Goal: Task Accomplishment & Management: Use online tool/utility

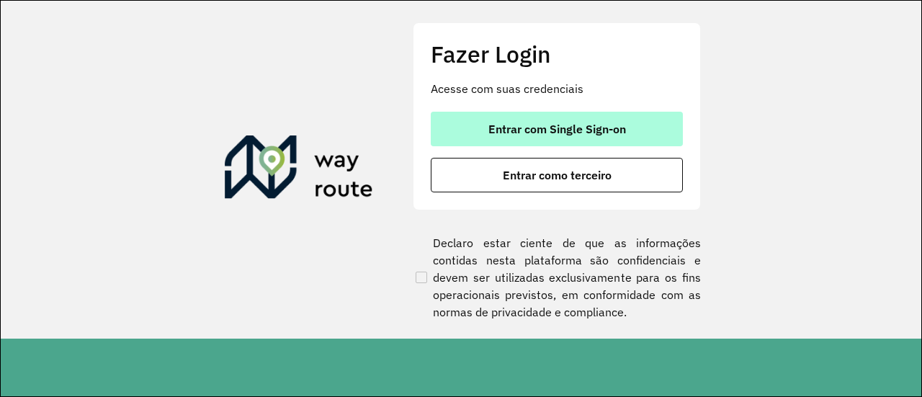
click at [601, 127] on span "Entrar com Single Sign-on" at bounding box center [557, 129] width 138 height 12
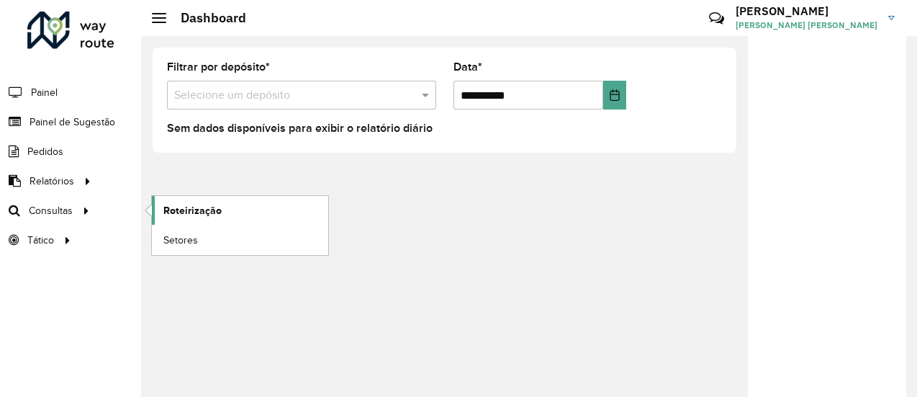
click at [171, 210] on span "Roteirização" at bounding box center [192, 210] width 58 height 15
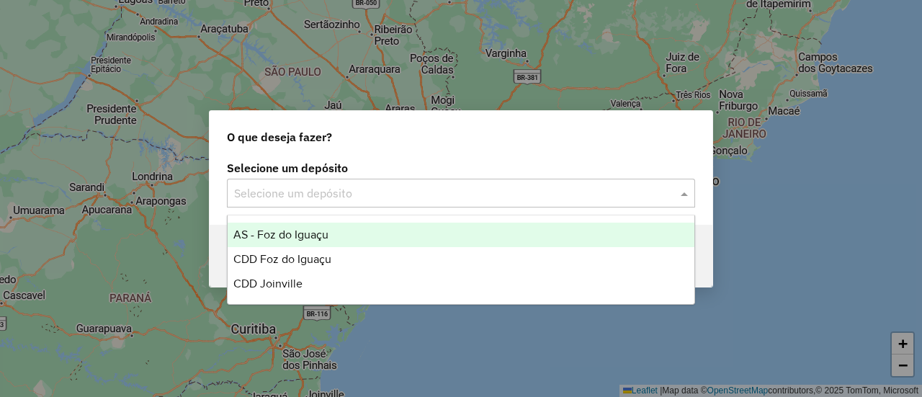
click at [438, 186] on input "text" at bounding box center [446, 193] width 425 height 17
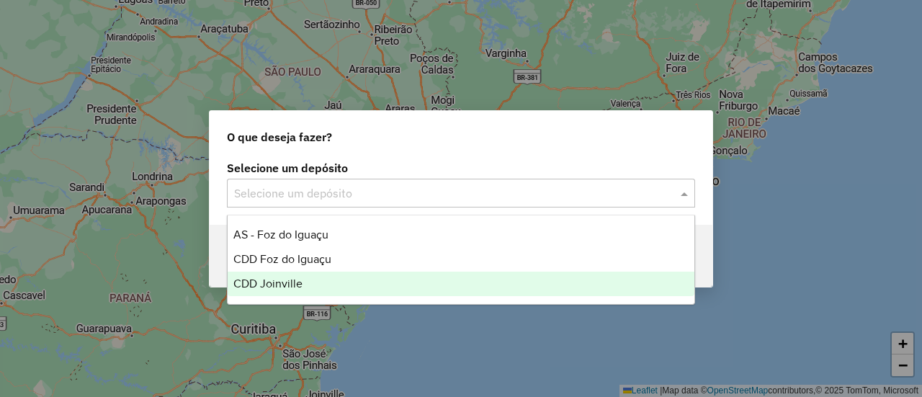
click at [370, 284] on div "CDD Joinville" at bounding box center [461, 284] width 466 height 24
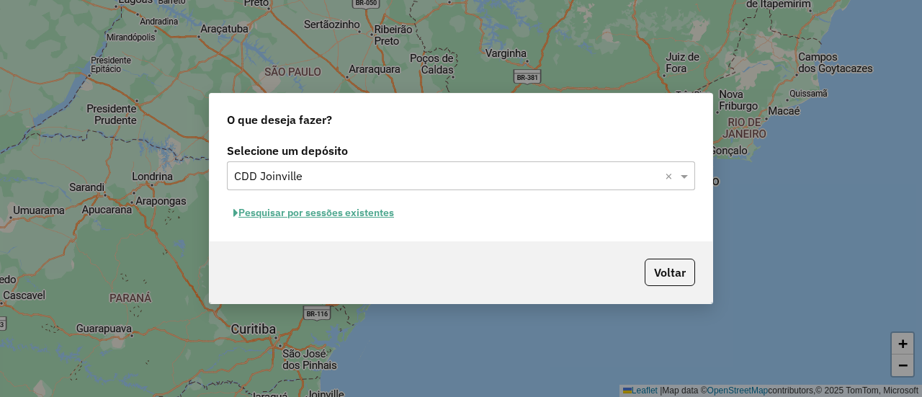
click at [376, 212] on button "Pesquisar por sessões existentes" at bounding box center [314, 213] width 174 height 22
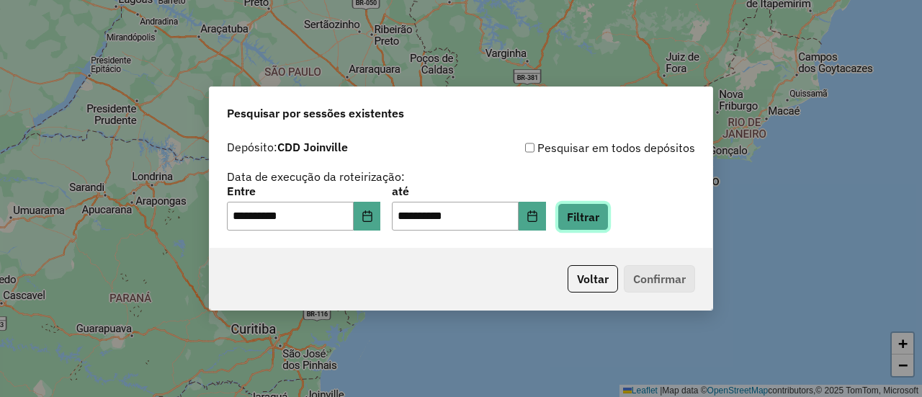
click at [597, 218] on button "Filtrar" at bounding box center [582, 216] width 51 height 27
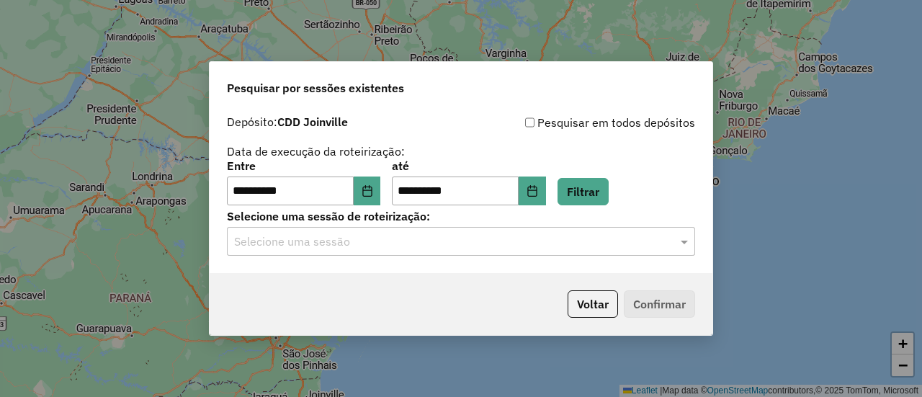
click at [624, 240] on input "text" at bounding box center [446, 241] width 425 height 17
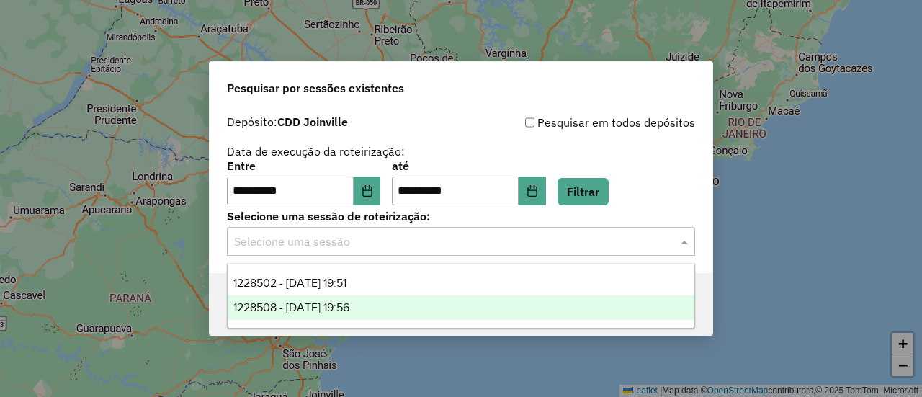
click at [450, 312] on div "1228508 - 12/08/2025 19:56" at bounding box center [461, 307] width 466 height 24
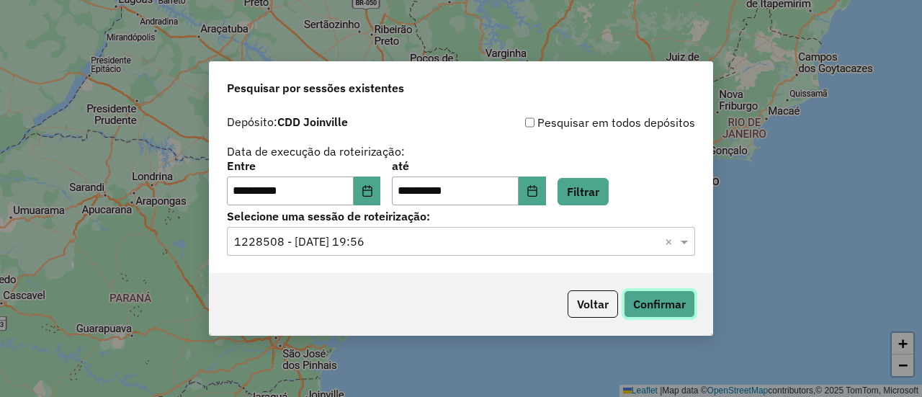
click at [676, 296] on button "Confirmar" at bounding box center [659, 303] width 71 height 27
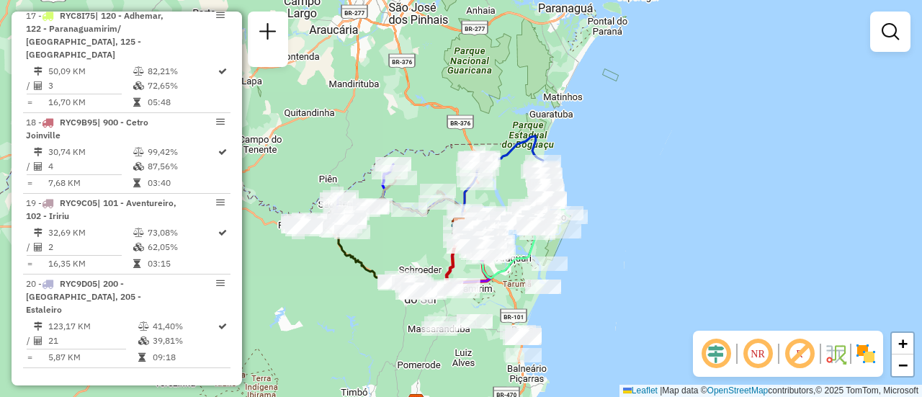
scroll to position [2186, 0]
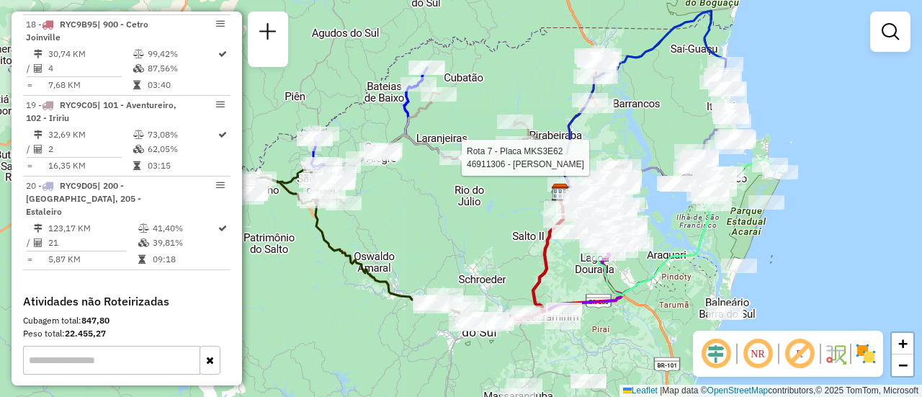
select select "**********"
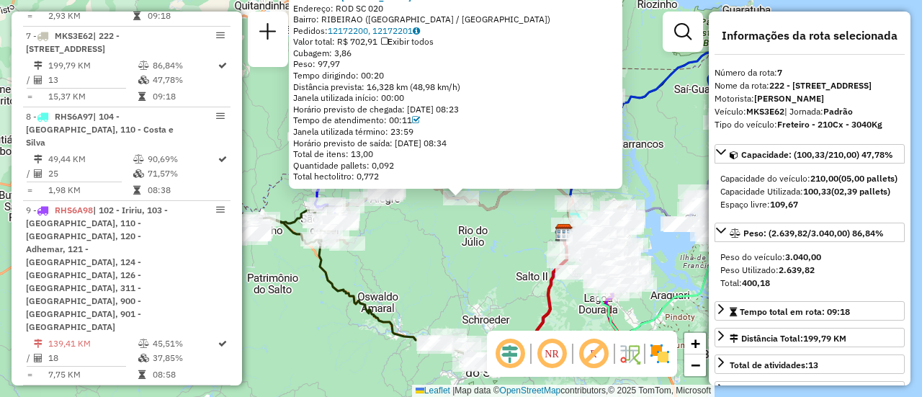
scroll to position [1106, 0]
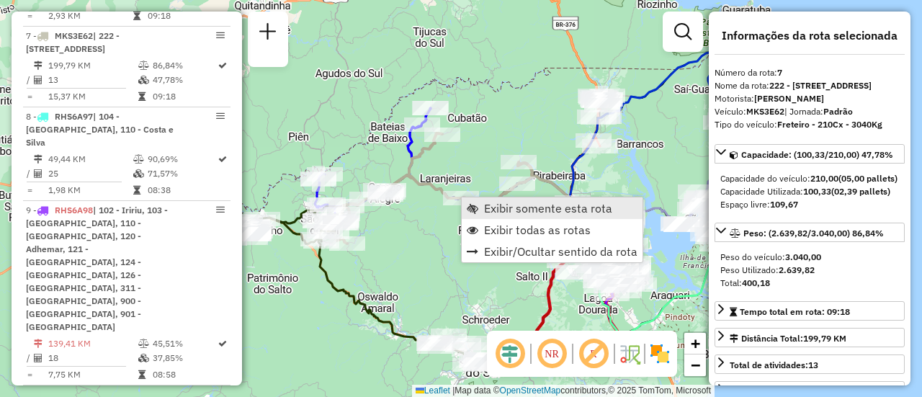
click at [480, 207] on link "Exibir somente esta rota" at bounding box center [552, 208] width 181 height 22
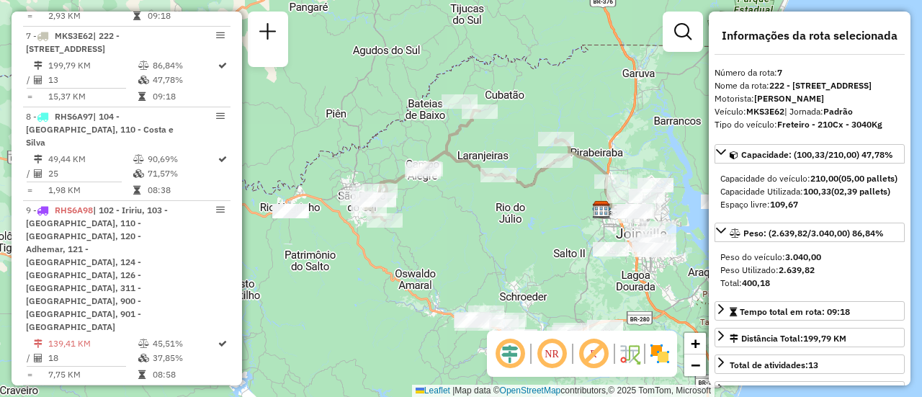
drag, startPoint x: 500, startPoint y: 180, endPoint x: 492, endPoint y: 215, distance: 35.5
click at [492, 215] on div "Janela de atendimento Grade de atendimento Capacidade Transportadoras Veículos …" at bounding box center [461, 198] width 922 height 397
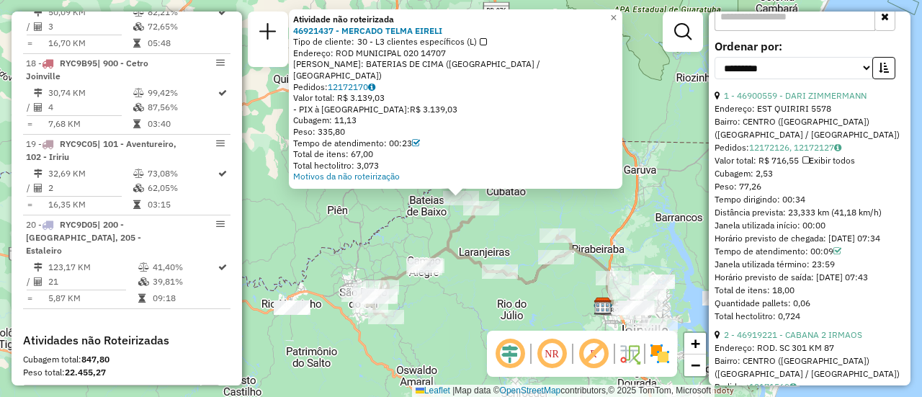
scroll to position [2186, 0]
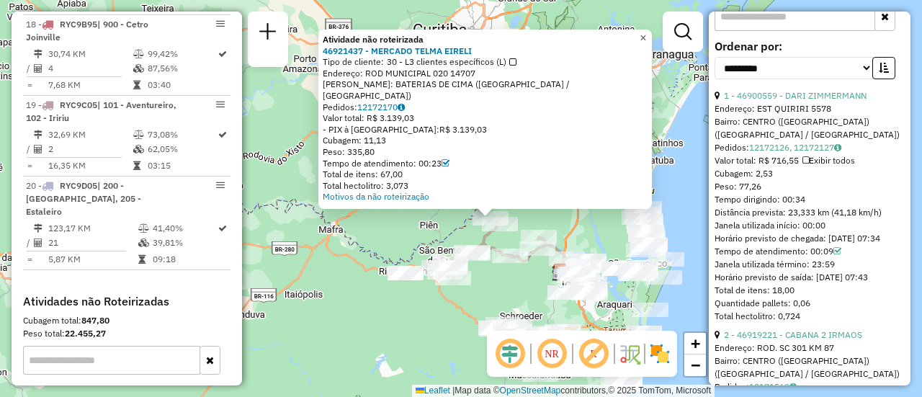
click at [646, 44] on span "×" at bounding box center [643, 38] width 6 height 12
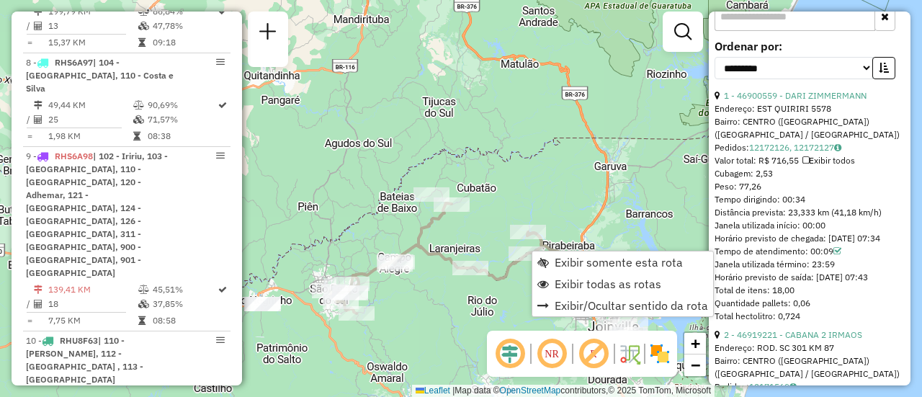
scroll to position [1106, 0]
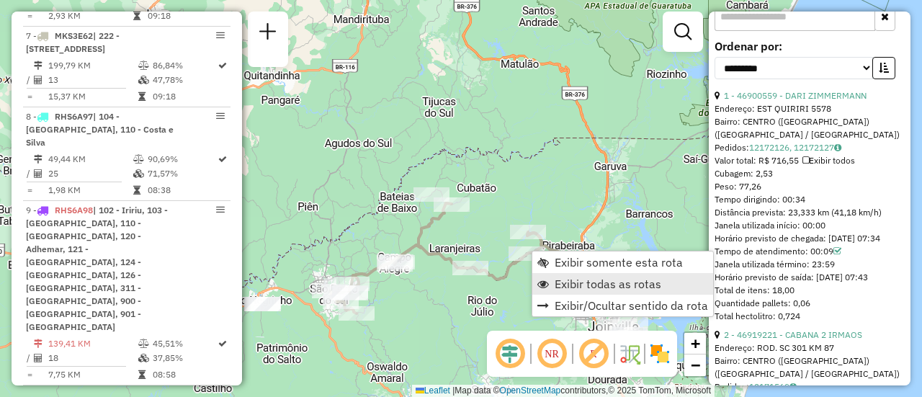
click at [573, 278] on span "Exibir todas as rotas" at bounding box center [608, 284] width 107 height 12
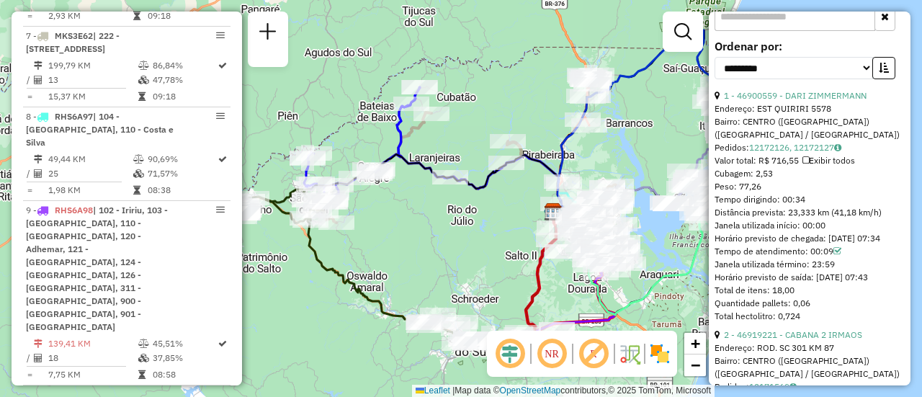
drag, startPoint x: 549, startPoint y: 176, endPoint x: 519, endPoint y: 76, distance: 104.6
click at [519, 76] on div "Janela de atendimento Grade de atendimento Capacidade Transportadoras Veículos …" at bounding box center [461, 198] width 922 height 397
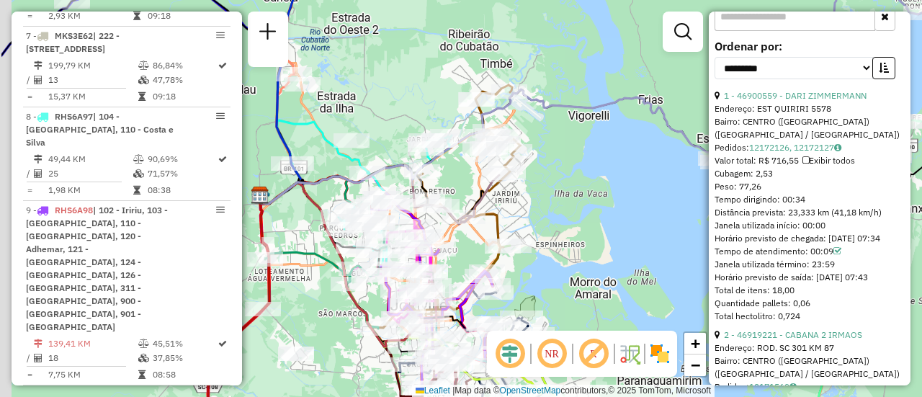
drag, startPoint x: 519, startPoint y: 142, endPoint x: 616, endPoint y: 180, distance: 103.8
click at [616, 180] on div "Janela de atendimento Grade de atendimento Capacidade Transportadoras Veículos …" at bounding box center [461, 198] width 922 height 397
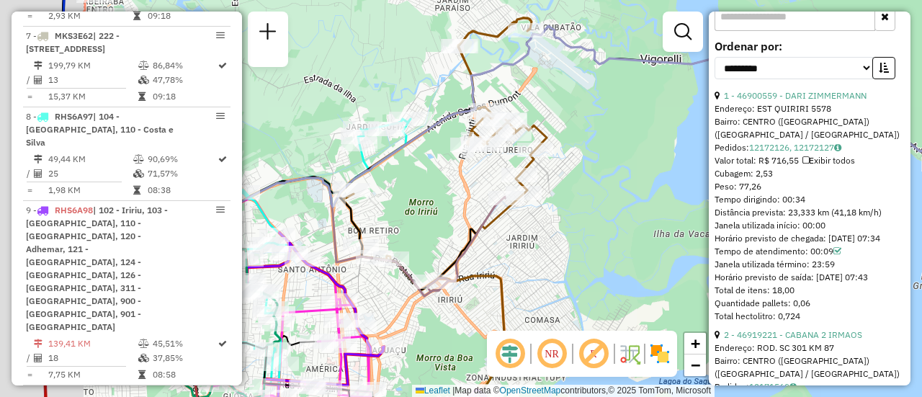
drag, startPoint x: 523, startPoint y: 168, endPoint x: 638, endPoint y: 192, distance: 117.8
click at [638, 192] on div "Janela de atendimento Grade de atendimento Capacidade Transportadoras Veículos …" at bounding box center [461, 198] width 922 height 397
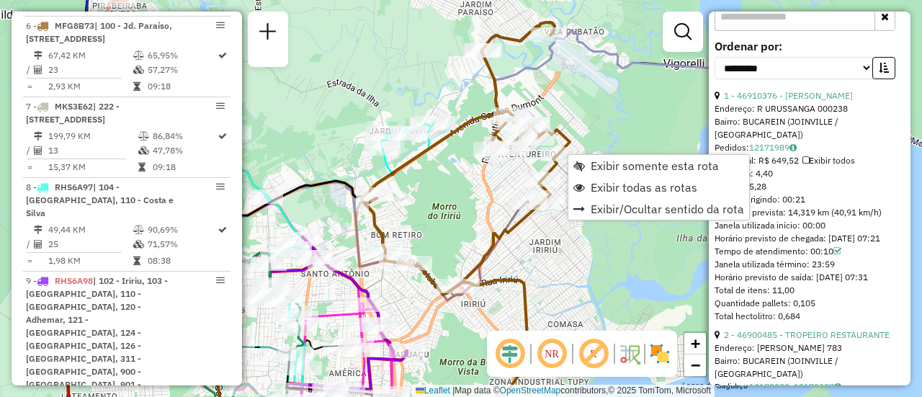
scroll to position [1013, 0]
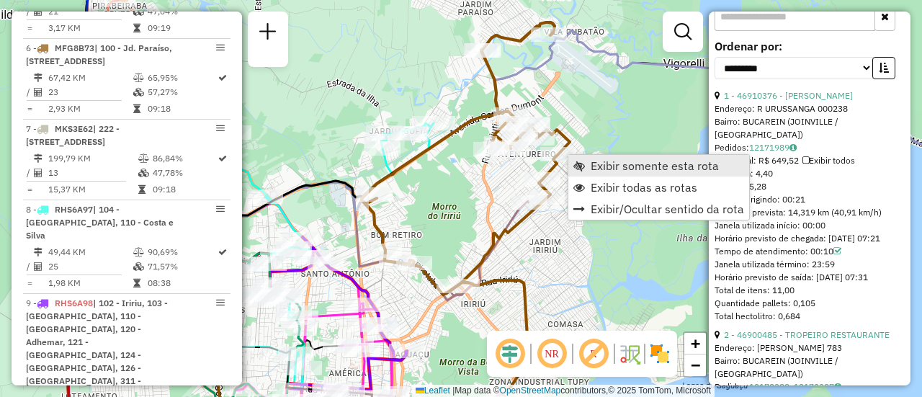
click at [598, 170] on span "Exibir somente esta rota" at bounding box center [655, 166] width 128 height 12
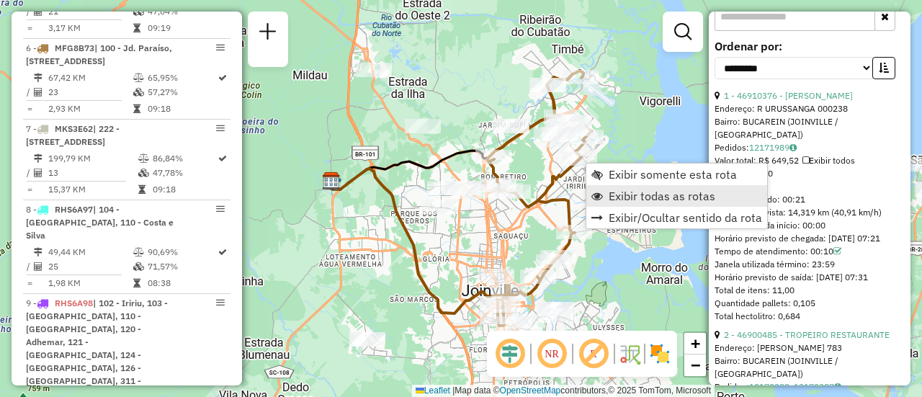
click at [633, 191] on span "Exibir todas as rotas" at bounding box center [662, 196] width 107 height 12
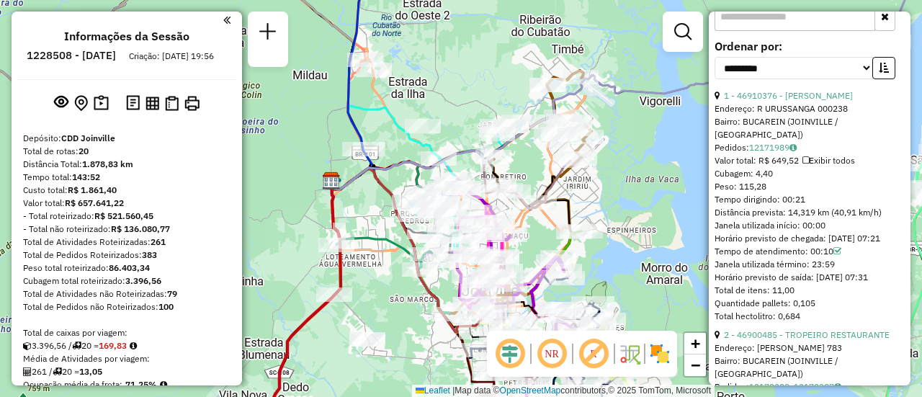
scroll to position [0, 0]
click at [101, 113] on img at bounding box center [101, 105] width 15 height 17
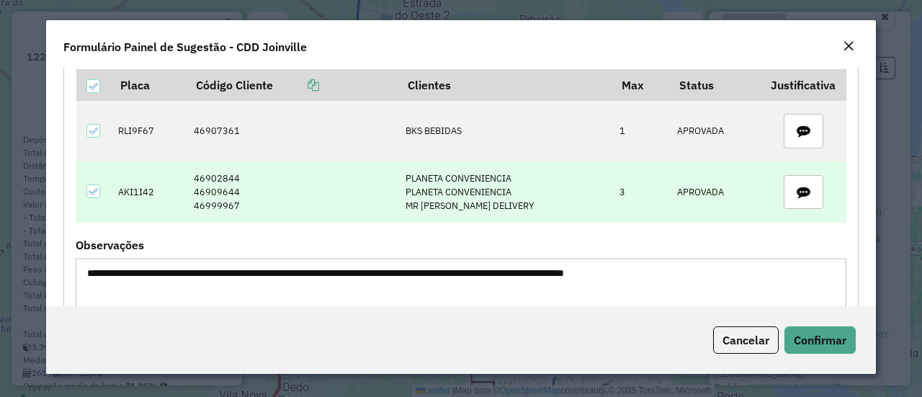
scroll to position [72, 0]
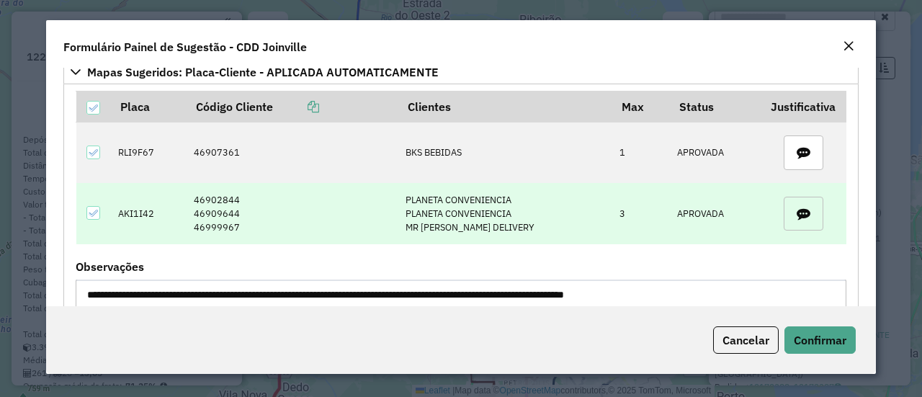
click at [791, 217] on span "button" at bounding box center [803, 213] width 27 height 27
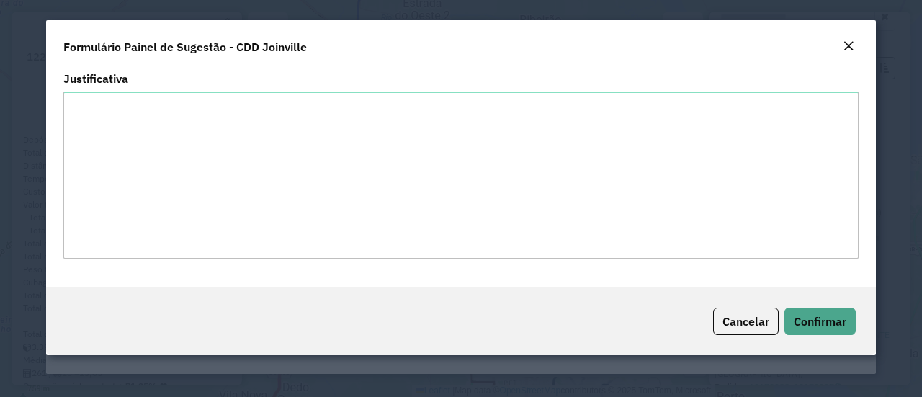
click at [848, 48] on em "Close" at bounding box center [849, 46] width 12 height 12
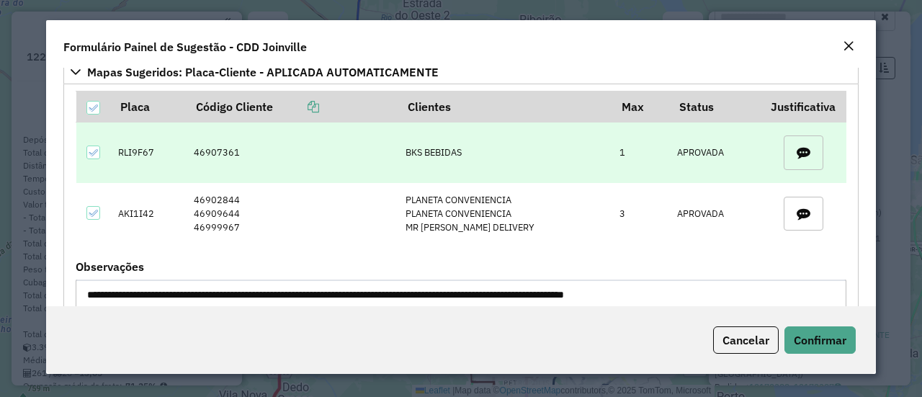
click at [801, 146] on icon "button" at bounding box center [804, 153] width 14 height 14
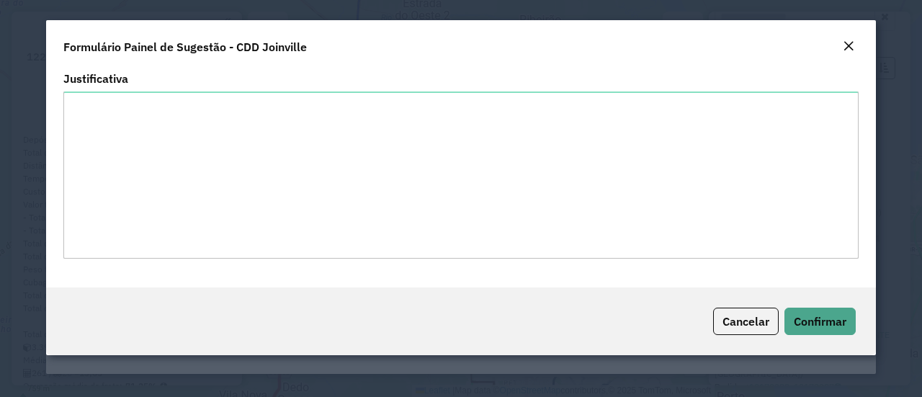
click at [844, 53] on div "Close" at bounding box center [849, 46] width 12 height 17
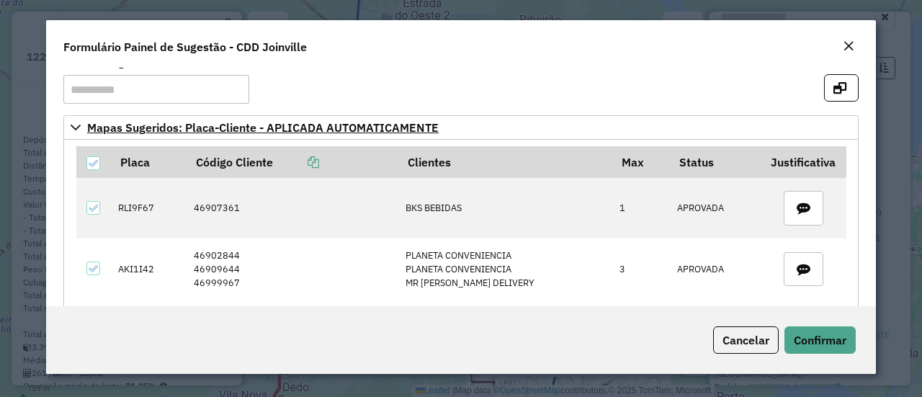
scroll to position [0, 0]
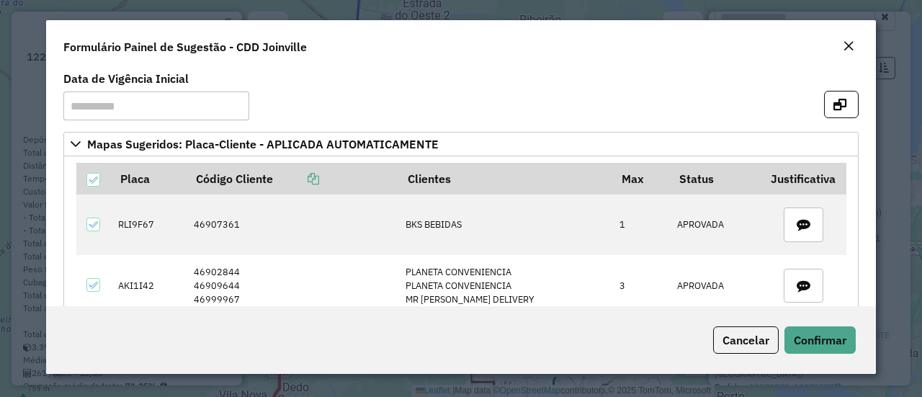
click at [844, 47] on em "Close" at bounding box center [849, 46] width 12 height 12
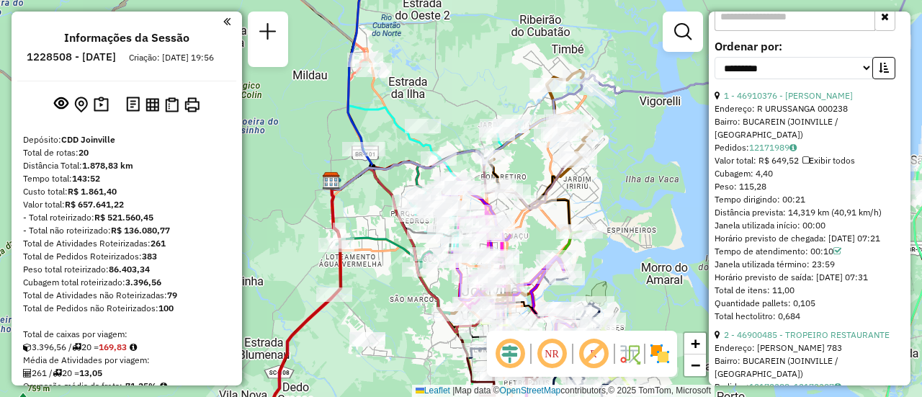
click at [223, 22] on em at bounding box center [226, 21] width 7 height 13
